Goal: Check status: Check status

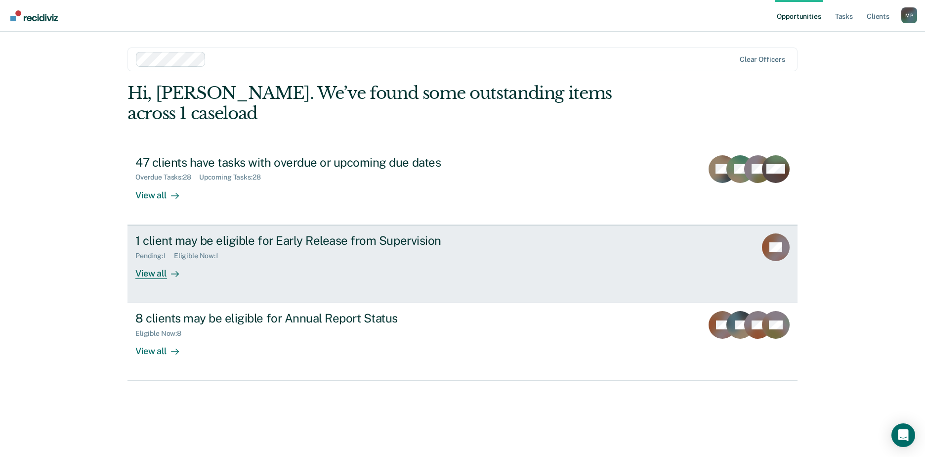
click at [367, 248] on div "Pending : 1 Eligible Now : 1" at bounding box center [308, 254] width 347 height 12
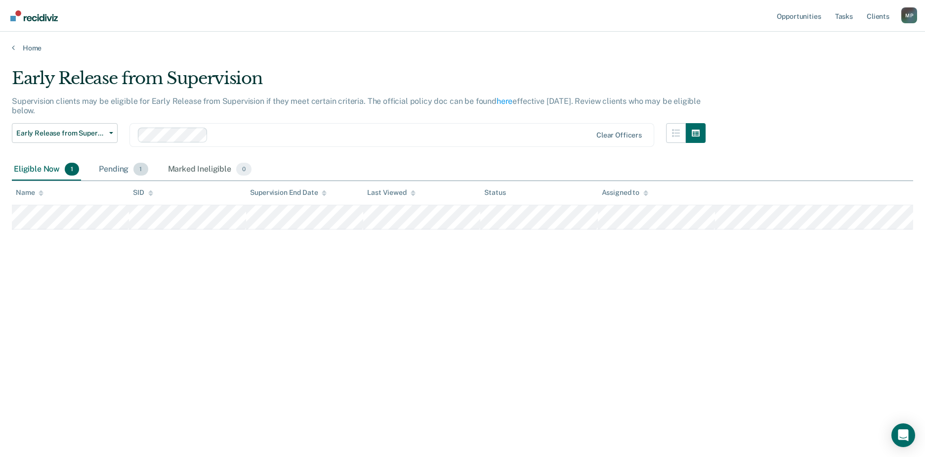
click at [126, 167] on div "Pending 1" at bounding box center [123, 170] width 53 height 22
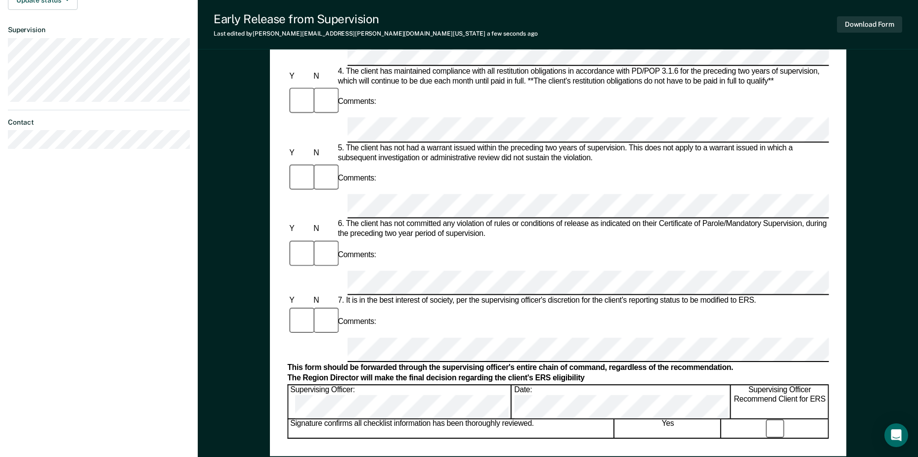
scroll to position [454, 0]
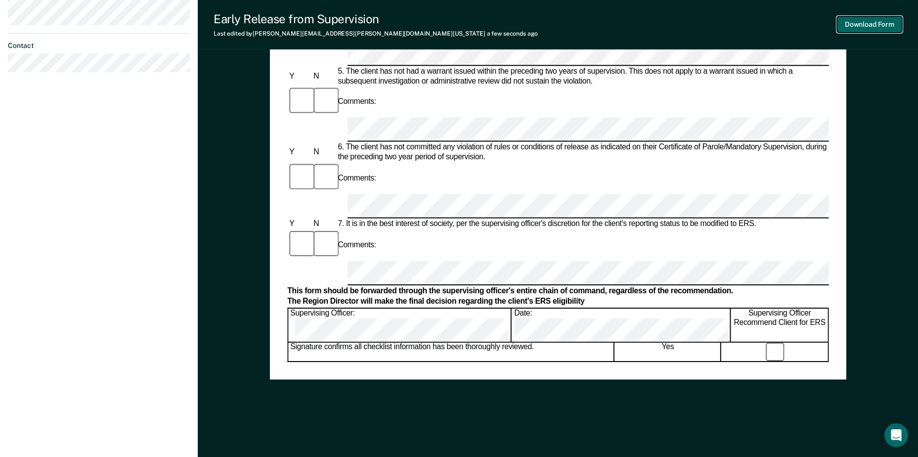
click at [869, 23] on button "Download Form" at bounding box center [869, 24] width 65 height 16
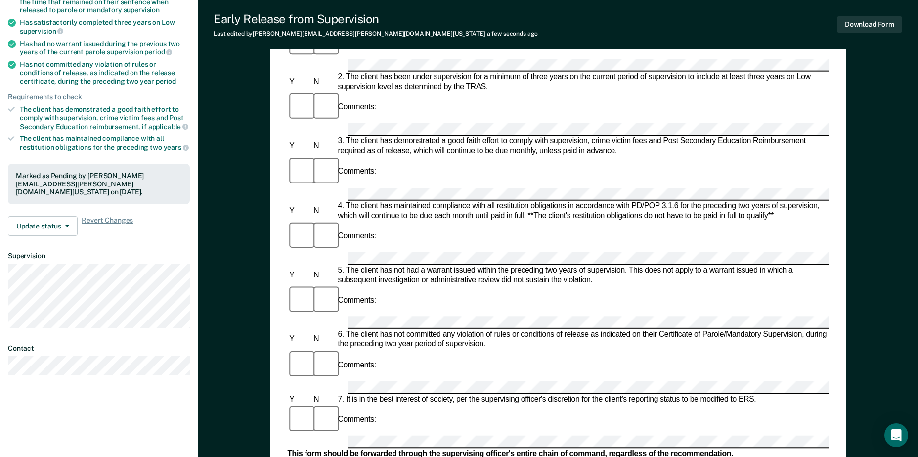
scroll to position [157, 0]
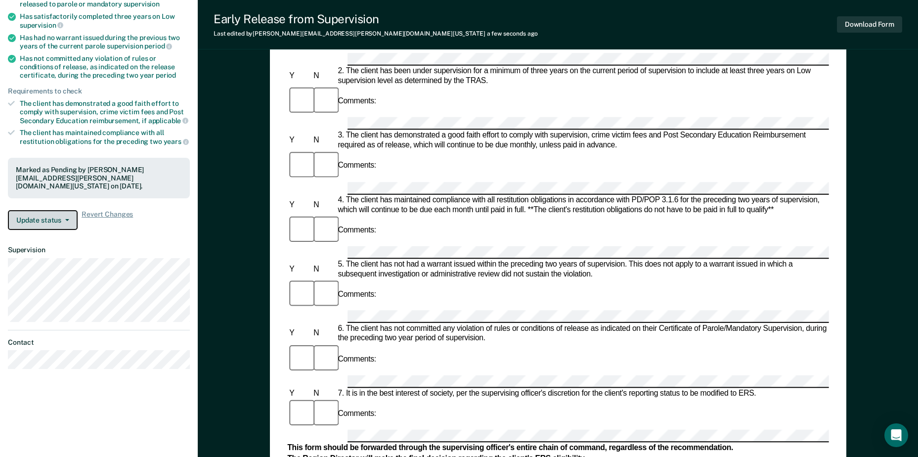
click at [69, 212] on button "Update status" at bounding box center [43, 220] width 70 height 20
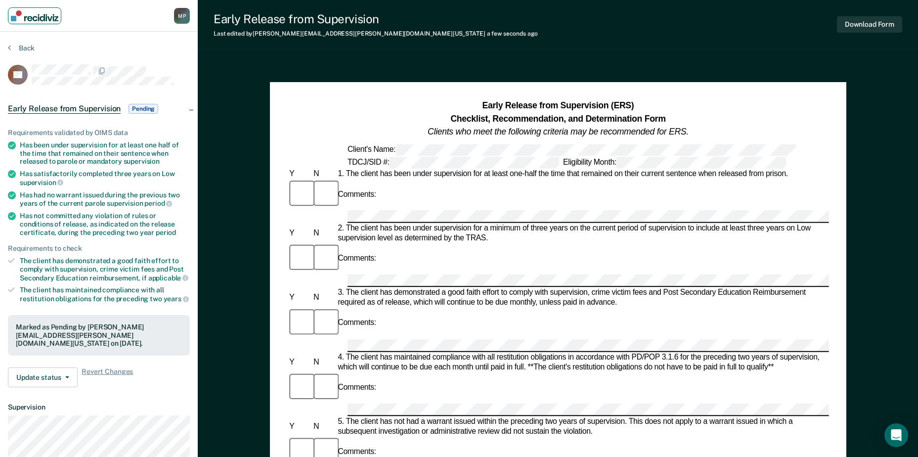
click at [35, 18] on img "Main navigation" at bounding box center [34, 15] width 47 height 11
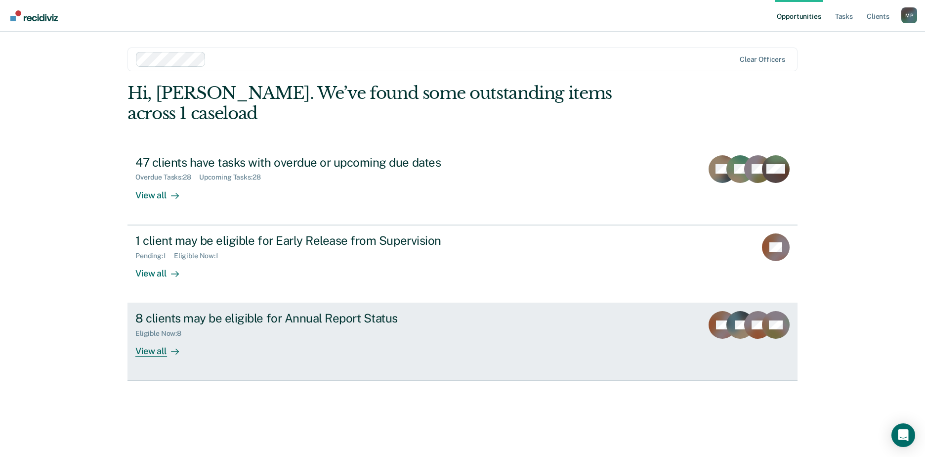
click at [268, 325] on div "8 clients may be eligible for Annual Report Status Eligible Now : 8 View all" at bounding box center [320, 333] width 371 height 45
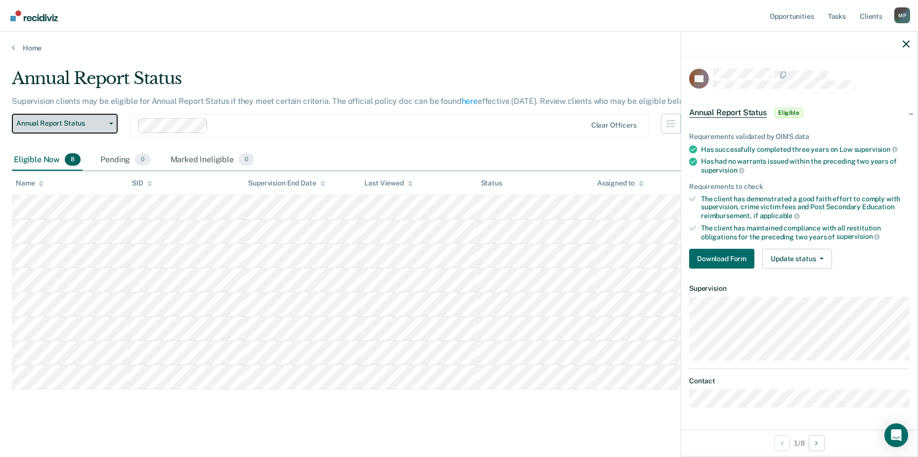
click at [112, 128] on button "Annual Report Status" at bounding box center [65, 124] width 106 height 20
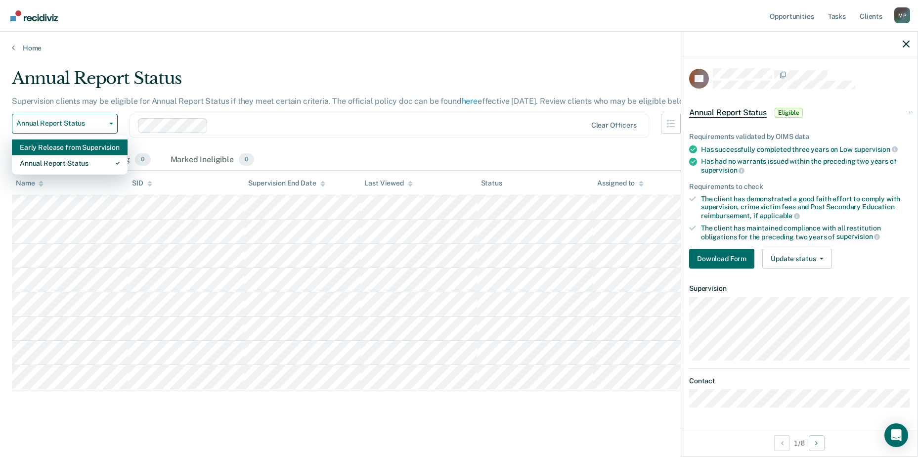
click at [102, 145] on div "Early Release from Supervision" at bounding box center [70, 147] width 100 height 16
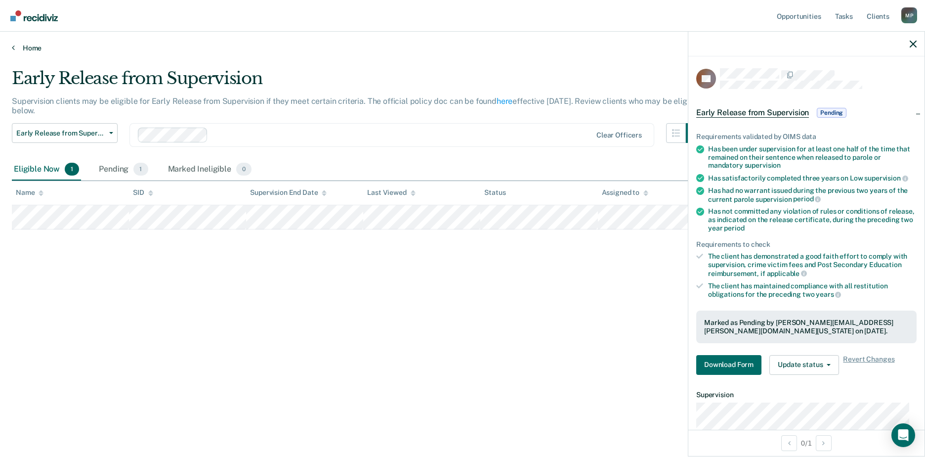
click at [31, 47] on link "Home" at bounding box center [463, 48] width 902 height 9
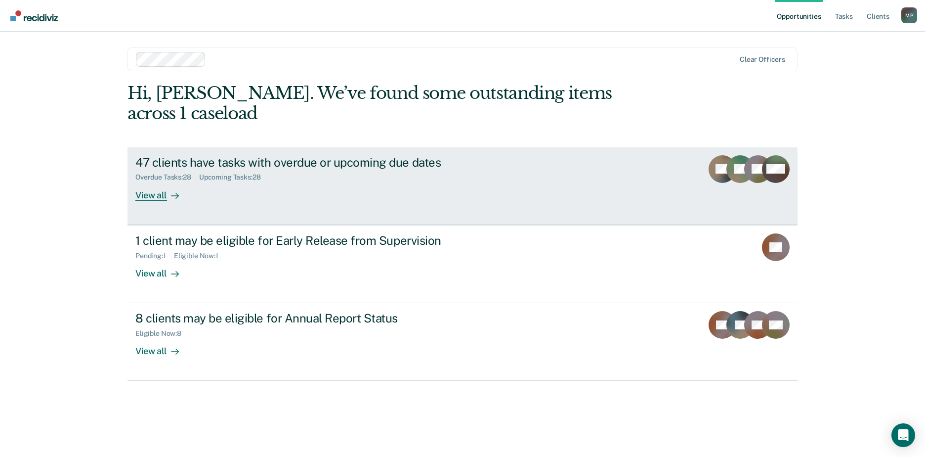
click at [209, 182] on link "47 clients have tasks with overdue or upcoming due dates Overdue Tasks : 28 Upc…" at bounding box center [463, 186] width 670 height 78
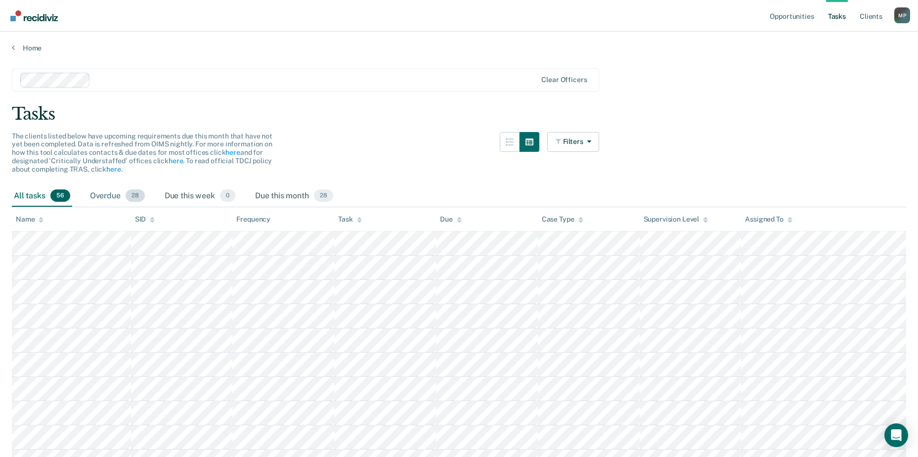
click at [105, 194] on div "Overdue 28" at bounding box center [117, 196] width 59 height 22
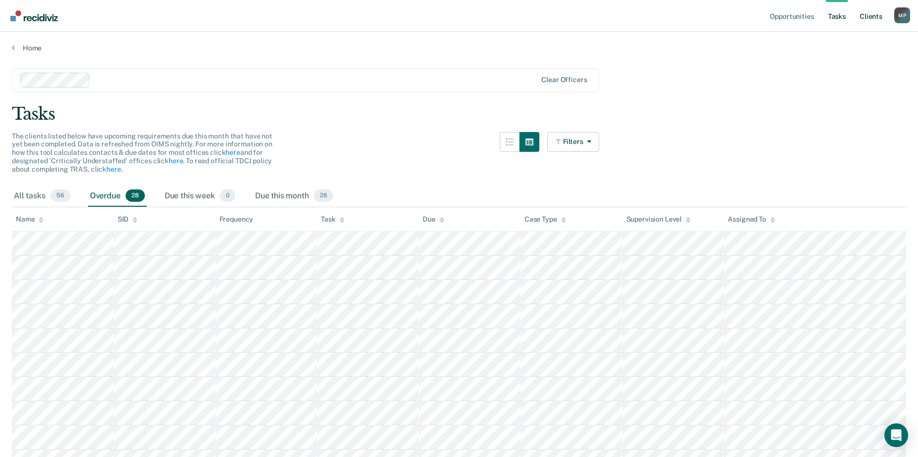
click at [872, 16] on link "Client s" at bounding box center [871, 16] width 27 height 32
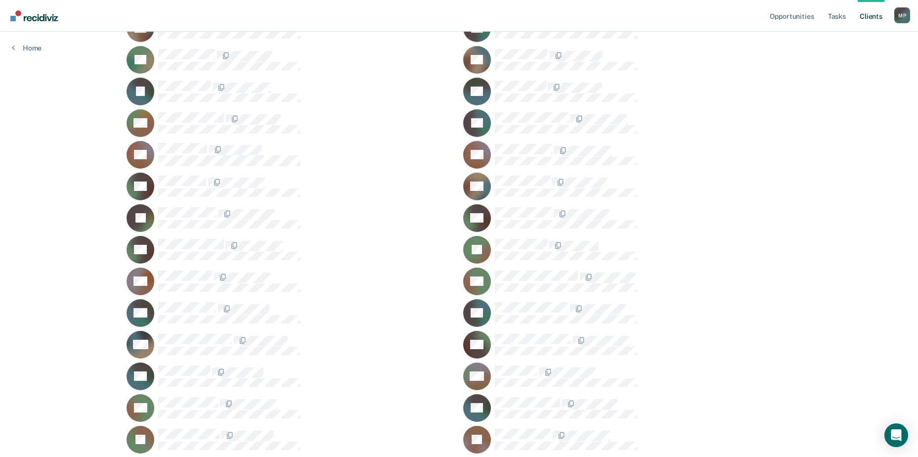
scroll to position [544, 0]
